Goal: Task Accomplishment & Management: Use online tool/utility

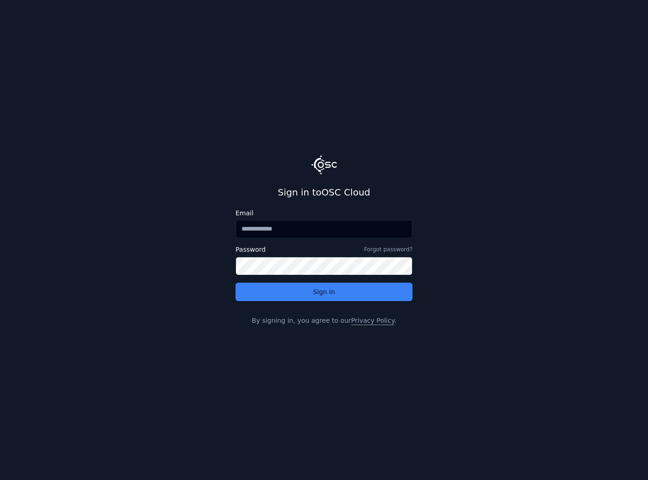
click at [288, 229] on input "Email" at bounding box center [324, 229] width 177 height 18
type input "**********"
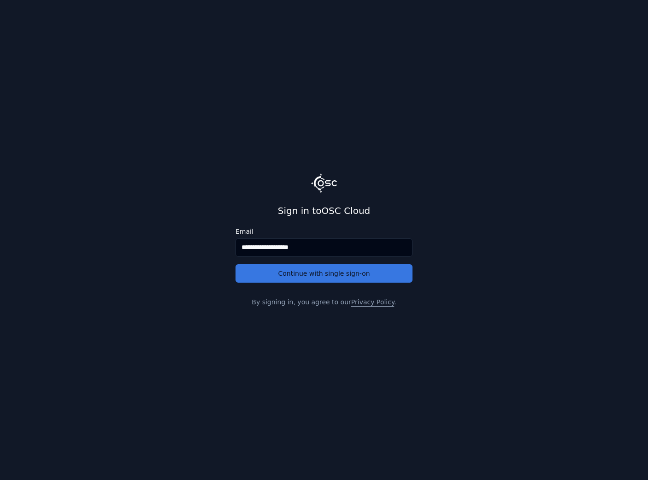
click at [291, 274] on button "Continue with single sign-on" at bounding box center [324, 273] width 177 height 18
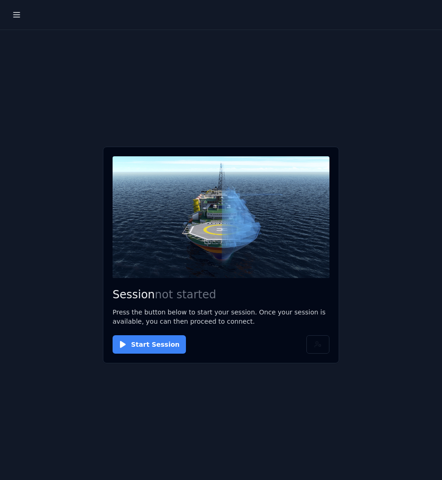
click at [152, 341] on button "Start Session" at bounding box center [149, 344] width 73 height 18
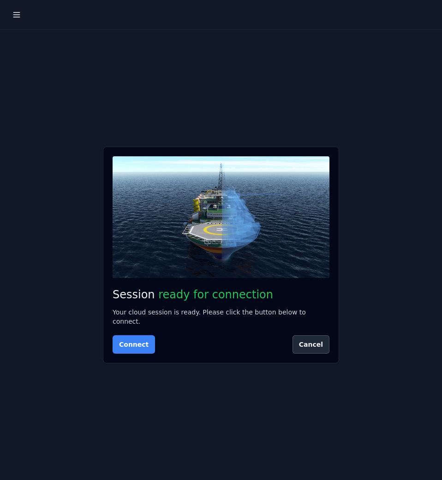
click at [126, 341] on button "Connect" at bounding box center [134, 344] width 42 height 18
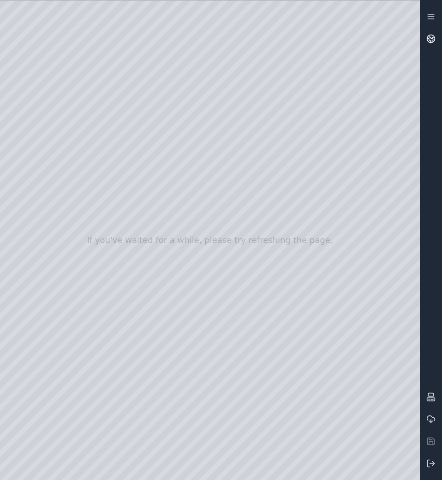
click at [432, 39] on icon at bounding box center [432, 37] width 6 height 3
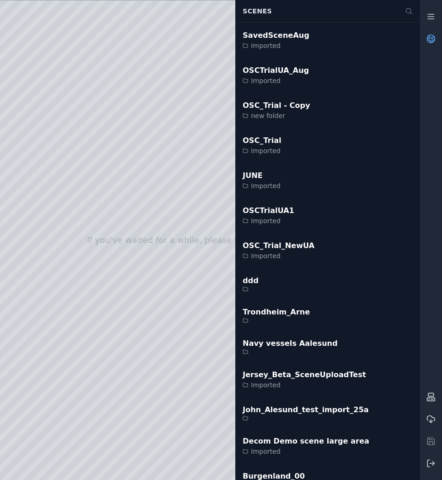
click at [121, 316] on div at bounding box center [210, 240] width 420 height 480
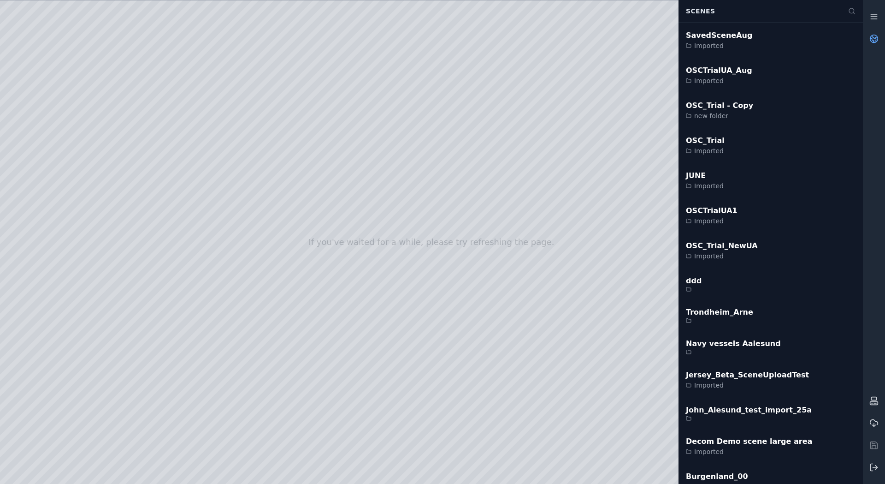
click at [441, 40] on icon at bounding box center [877, 41] width 2 height 2
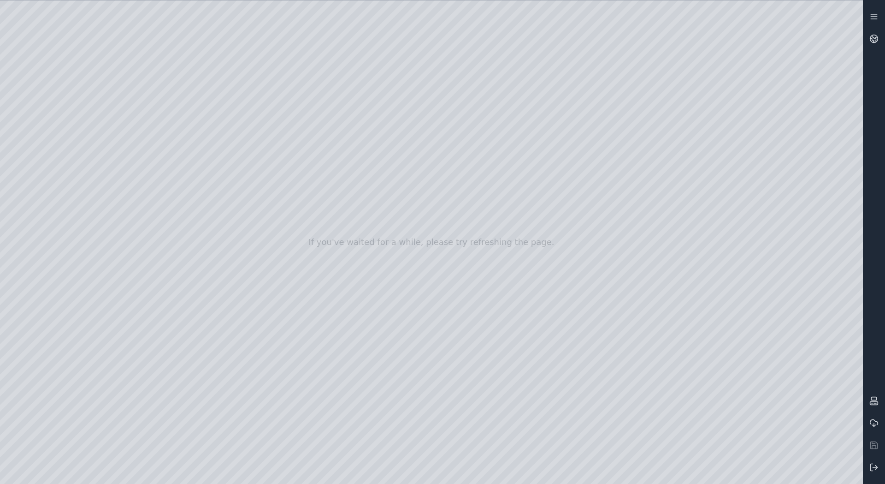
click at [30, 102] on div at bounding box center [431, 241] width 863 height 483
click at [441, 132] on div at bounding box center [431, 241] width 863 height 483
click at [441, 41] on link at bounding box center [874, 39] width 22 height 22
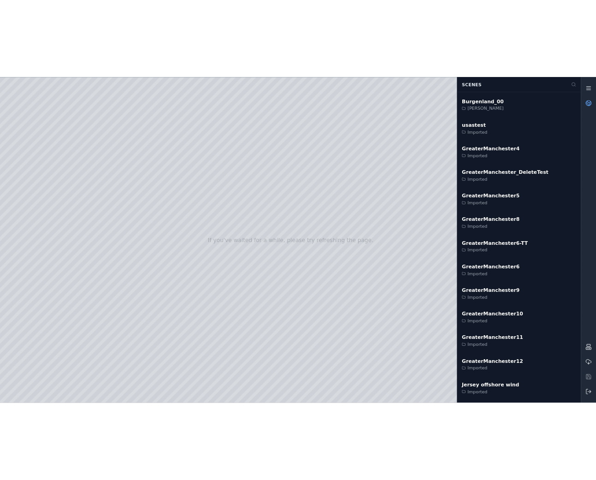
scroll to position [461, 0]
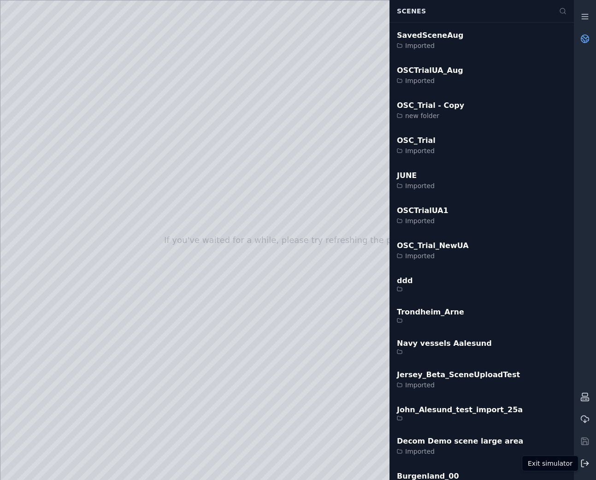
click at [441, 458] on button at bounding box center [585, 463] width 22 height 22
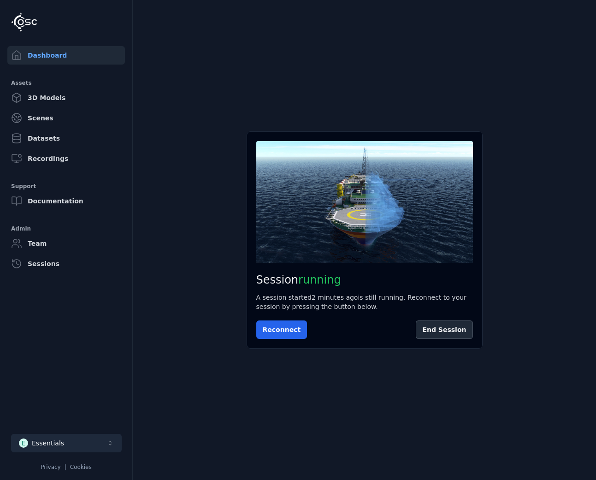
click at [104, 438] on button "E Essentials" at bounding box center [66, 443] width 111 height 18
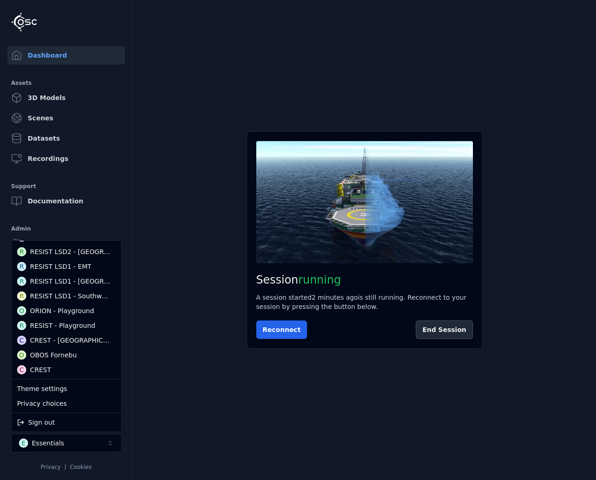
scroll to position [281, 0]
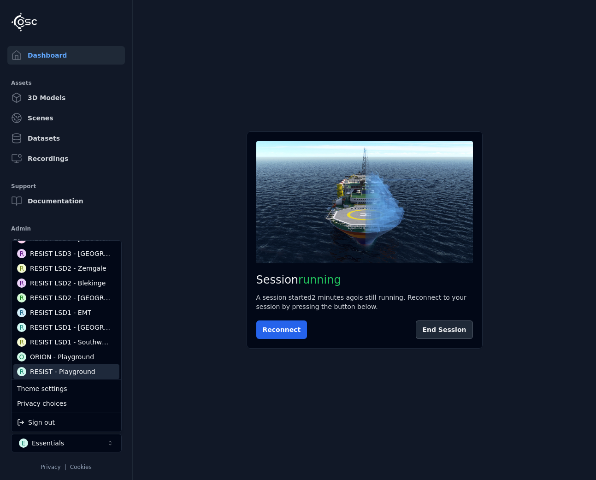
click at [65, 371] on div "RESIST - Playground" at bounding box center [62, 371] width 65 height 9
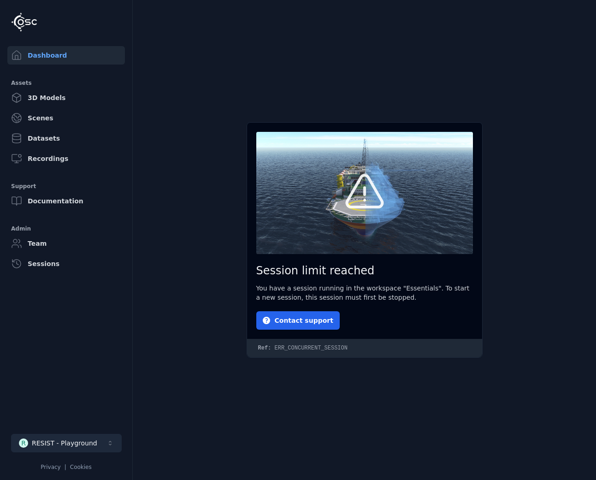
click at [77, 442] on div "RESIST - Playground" at bounding box center [64, 442] width 65 height 9
